Goal: Check status: Check status

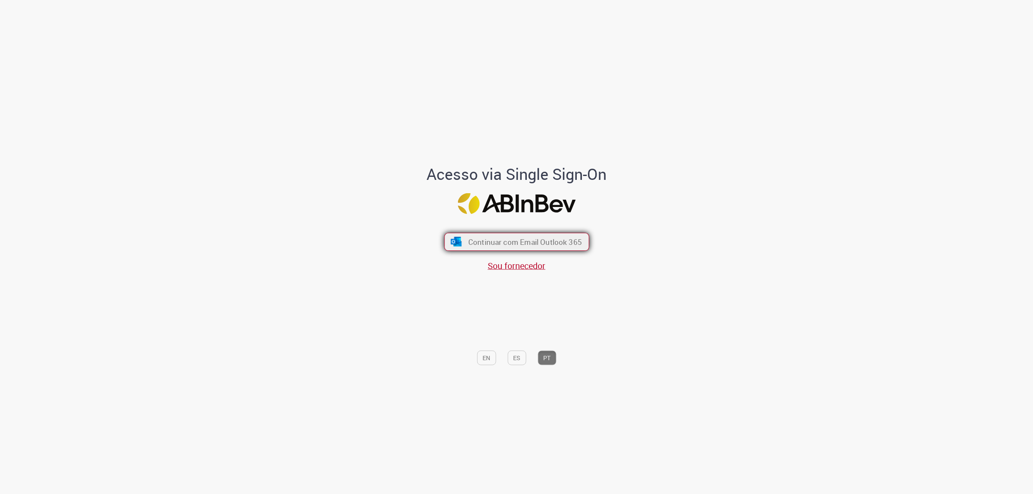
click at [515, 243] on span "Continuar com Email Outlook 365" at bounding box center [525, 242] width 114 height 10
